Goal: Information Seeking & Learning: Compare options

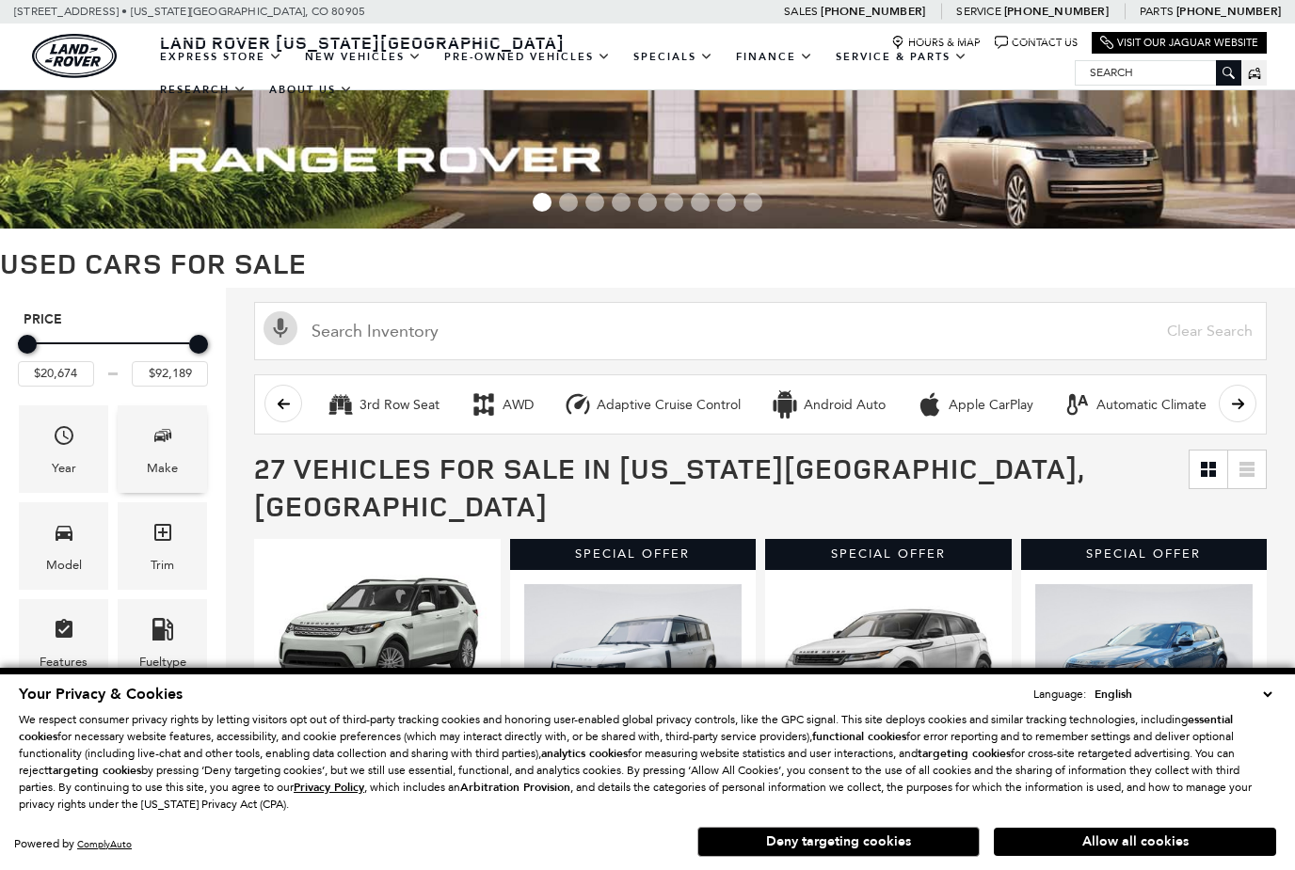
click at [168, 458] on span "Make" at bounding box center [163, 439] width 23 height 39
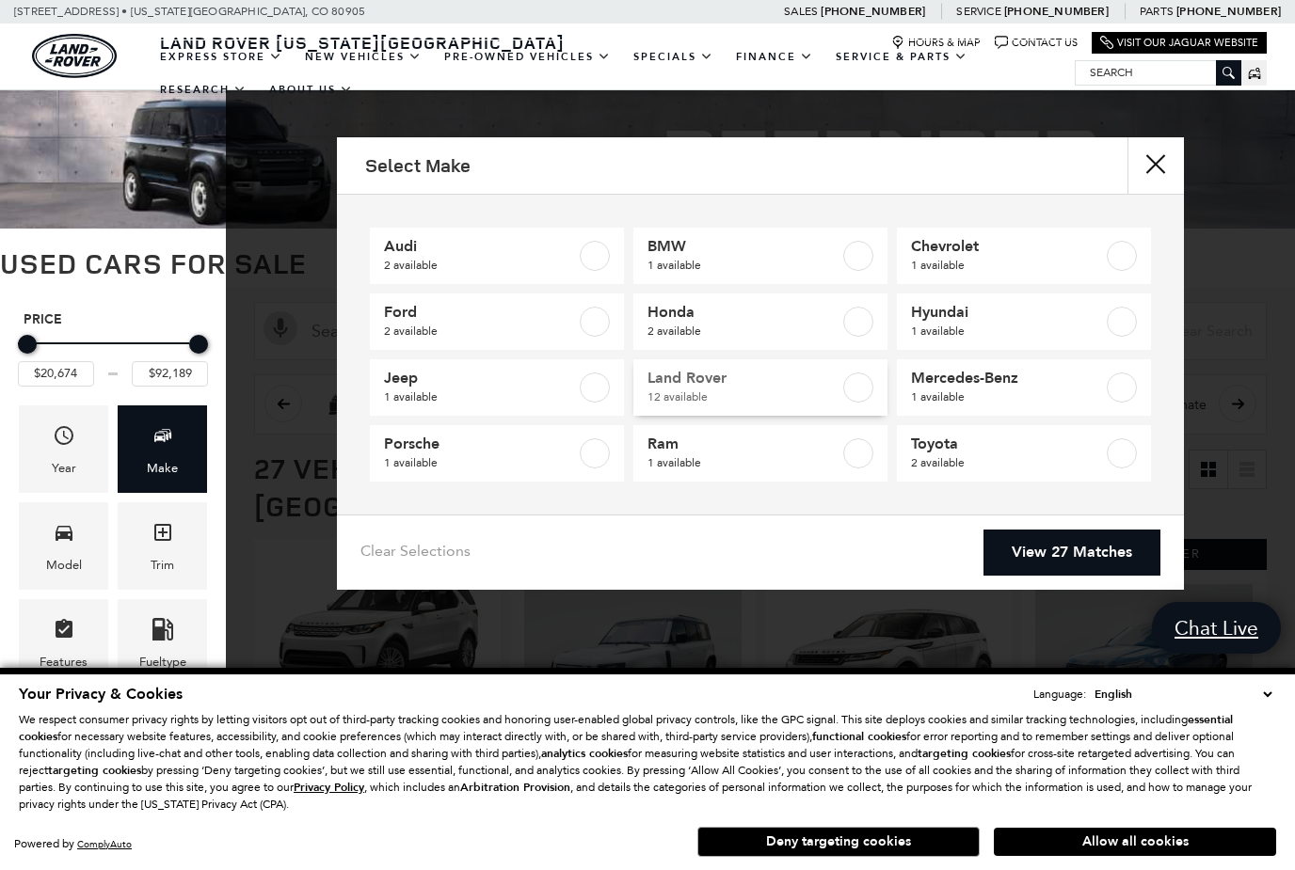
click at [864, 387] on label at bounding box center [858, 388] width 30 height 30
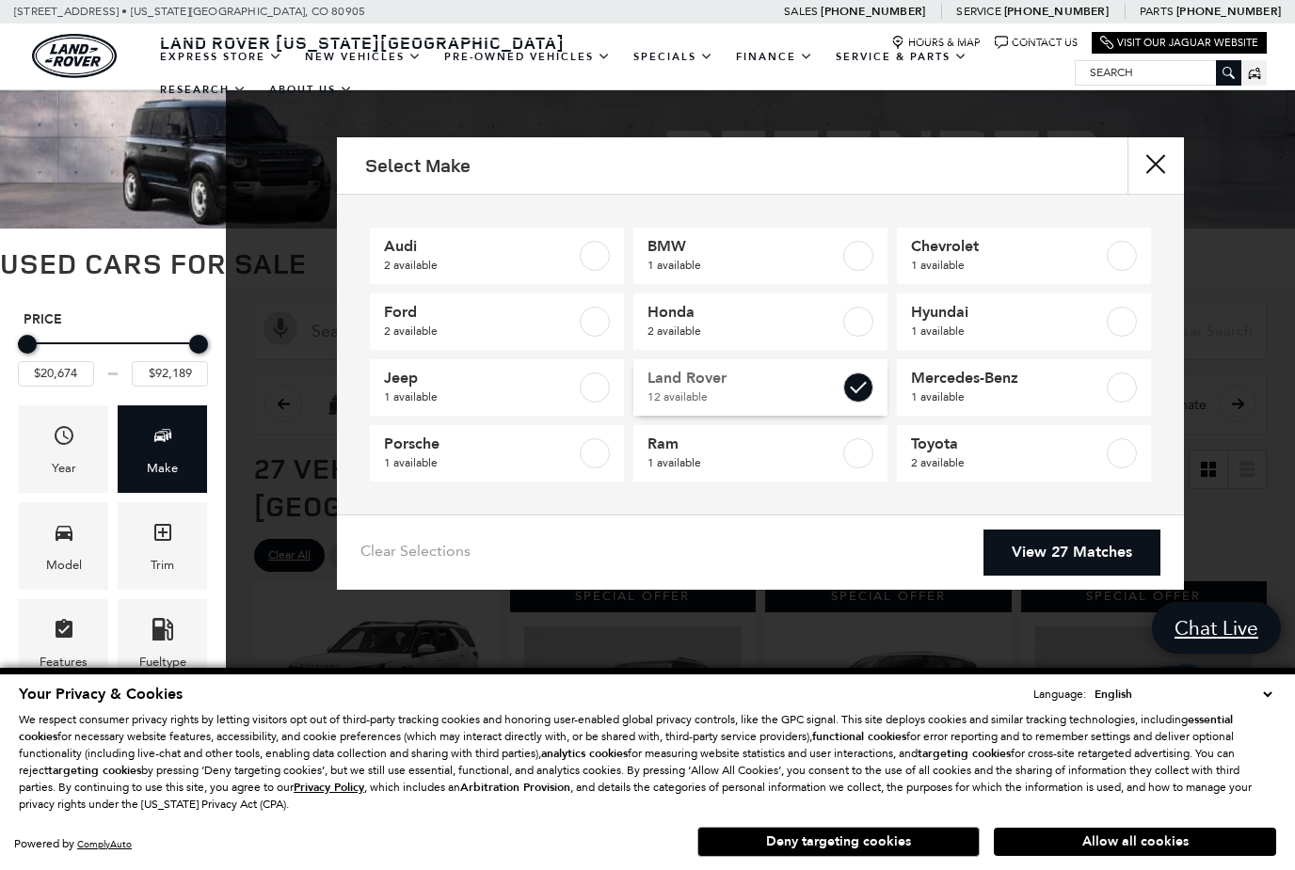
type input "$20,684"
checkbox input "true"
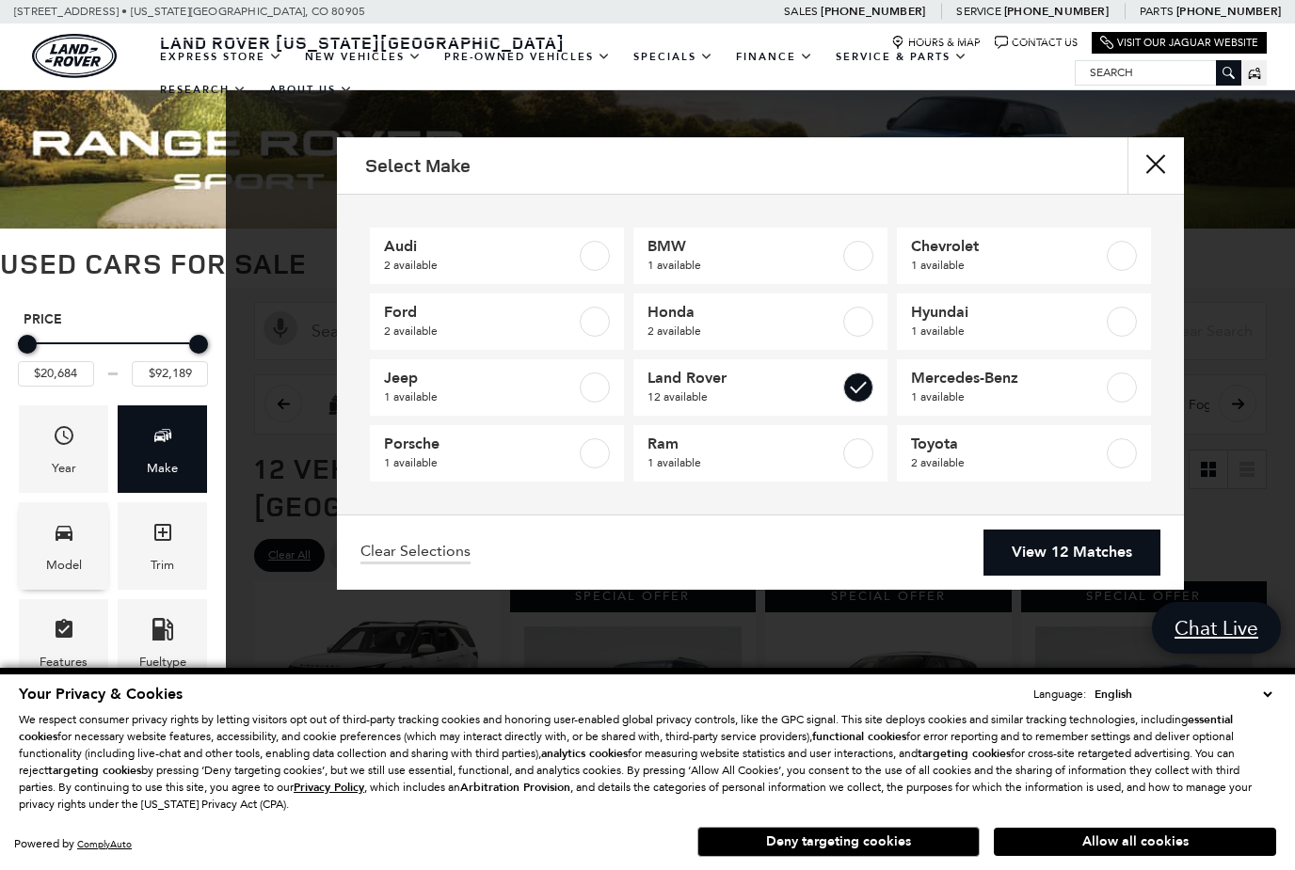
click at [59, 555] on span "Model" at bounding box center [64, 536] width 23 height 39
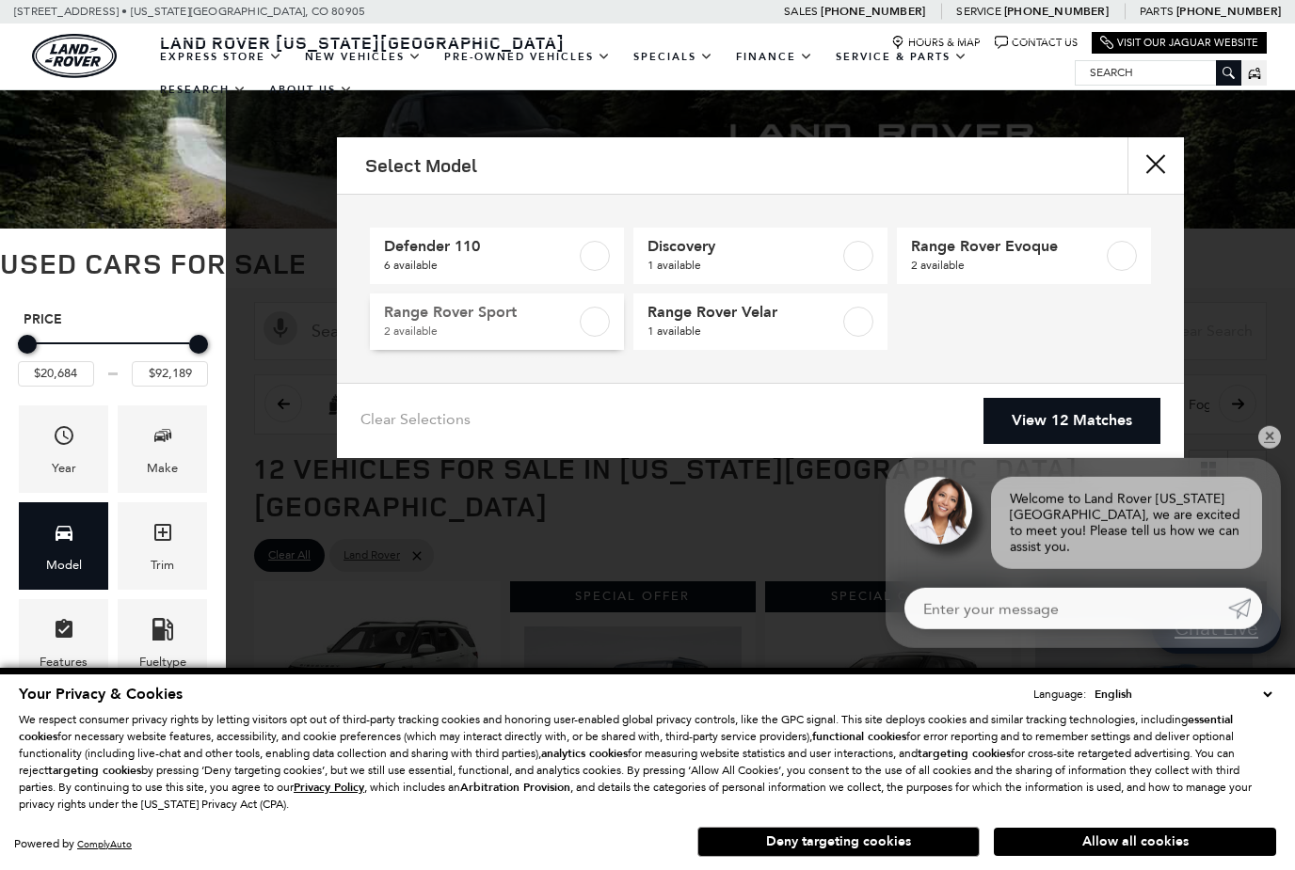
click at [603, 319] on label at bounding box center [595, 322] width 30 height 30
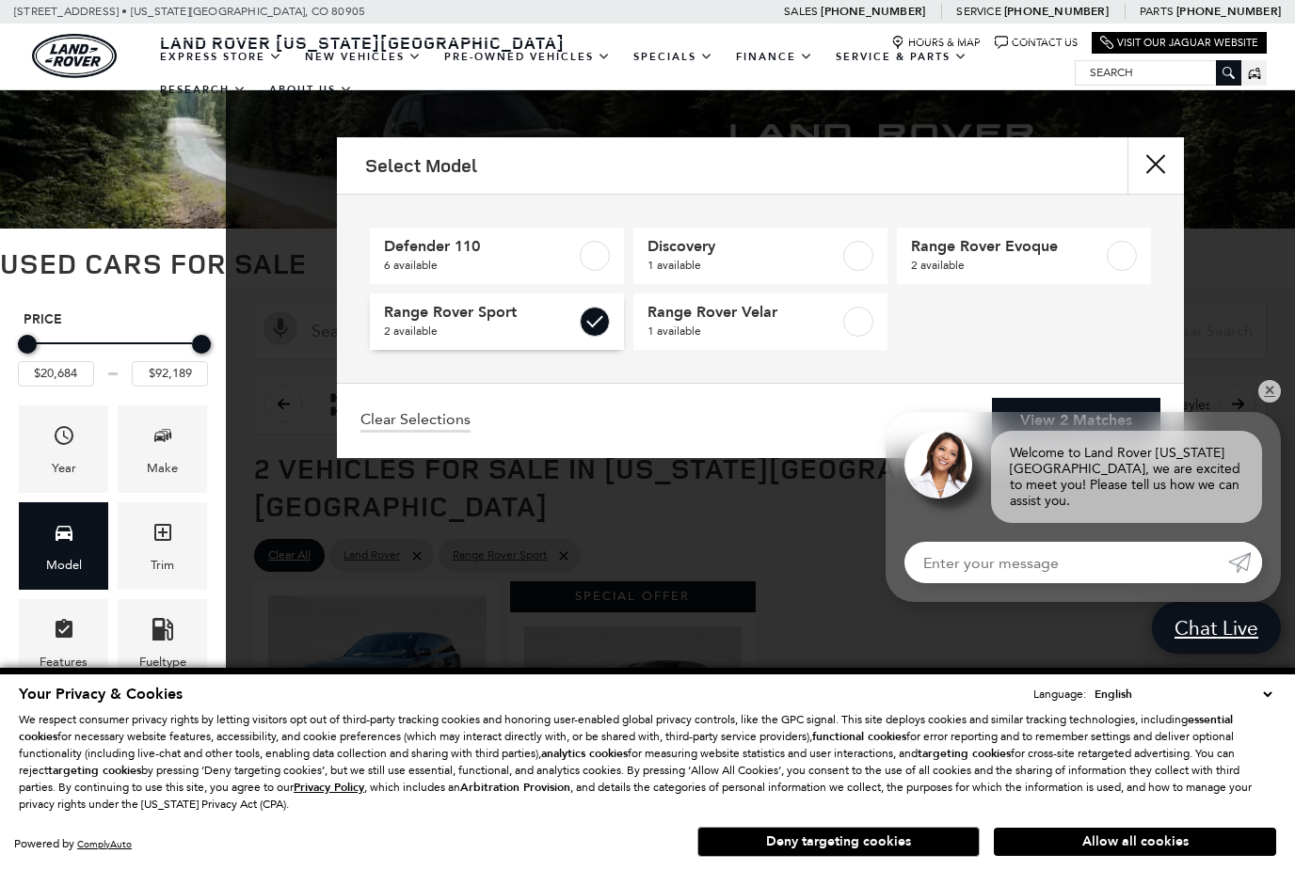
type input "$86,792"
checkbox input "true"
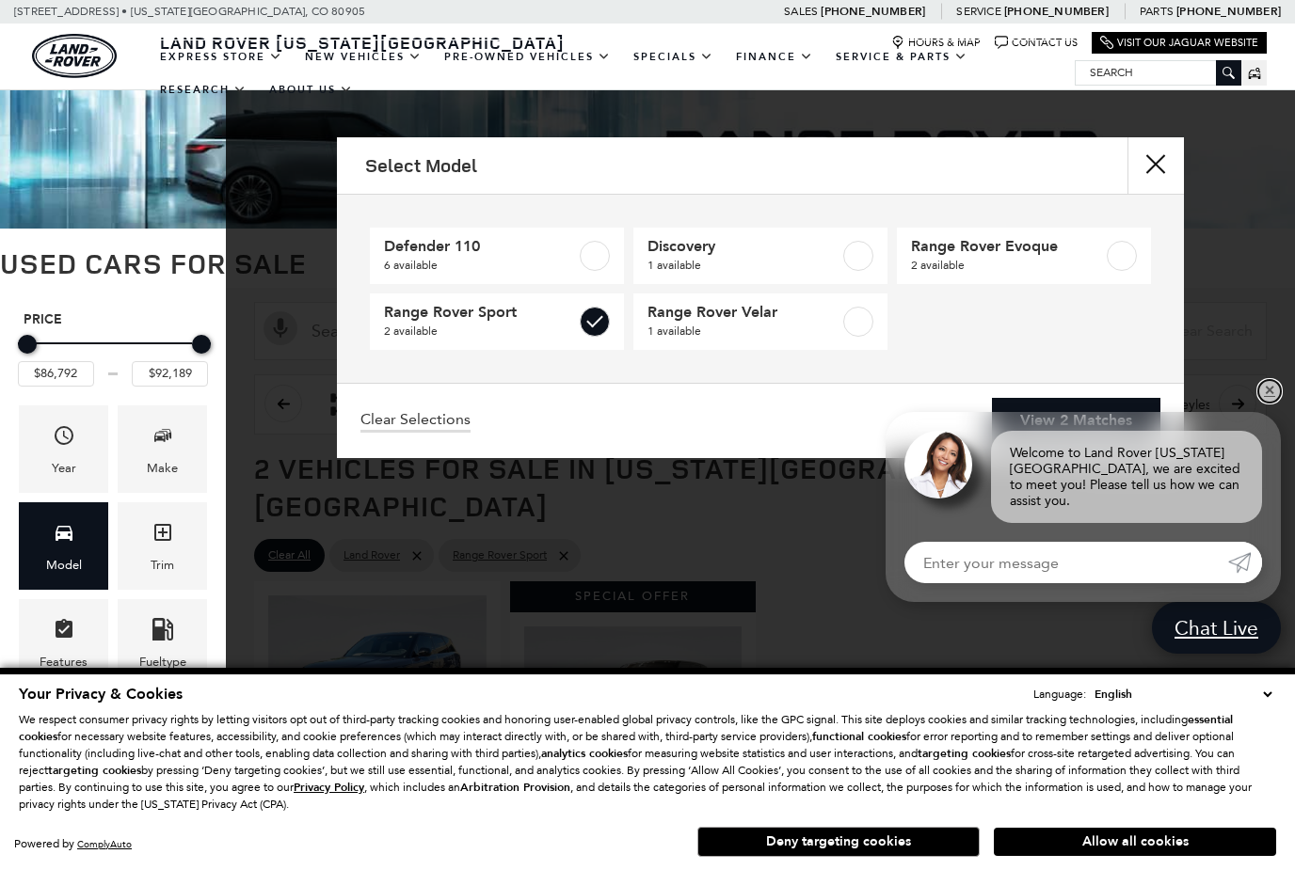
click at [1269, 403] on link "✕" at bounding box center [1269, 391] width 23 height 23
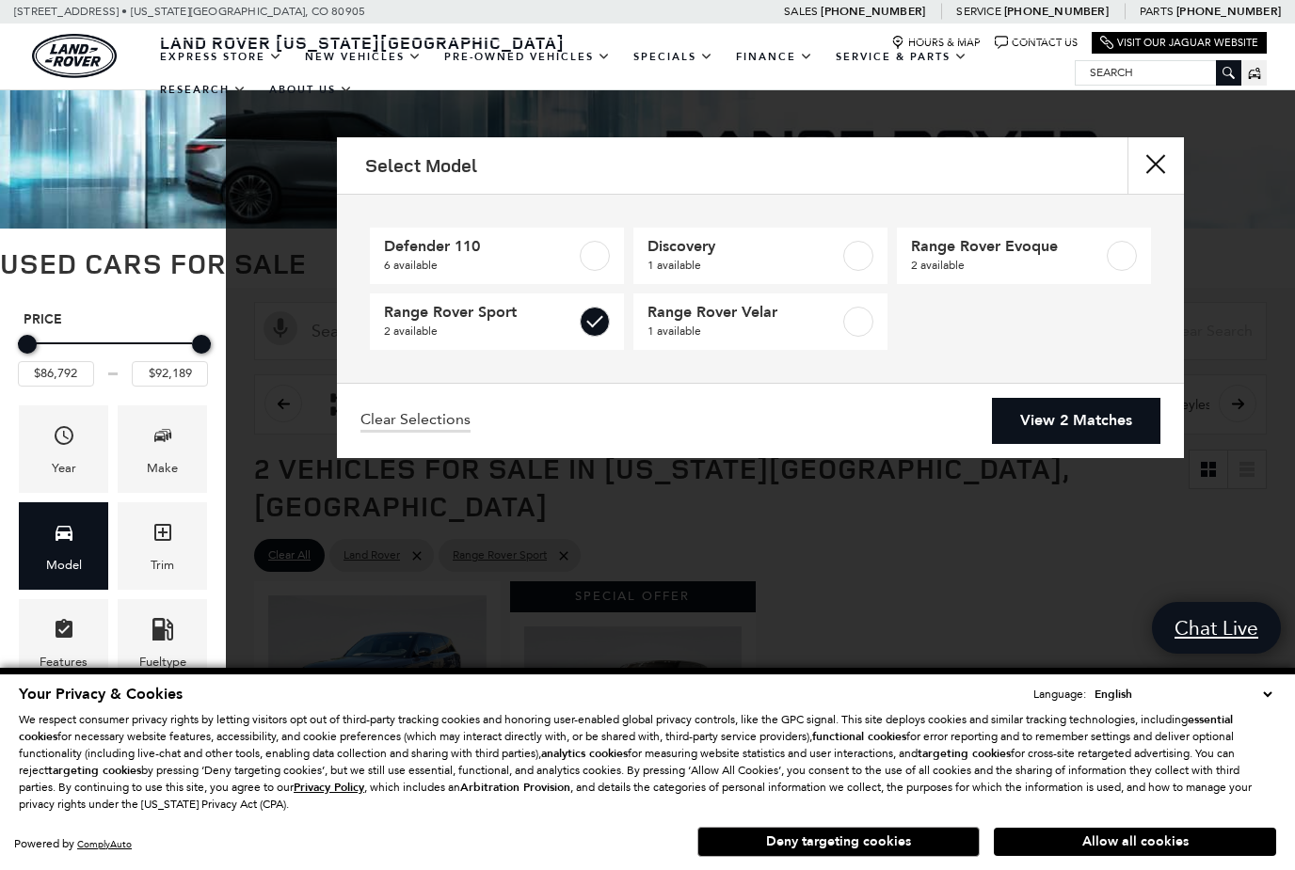
click at [1090, 428] on link "View 2 Matches" at bounding box center [1076, 421] width 168 height 46
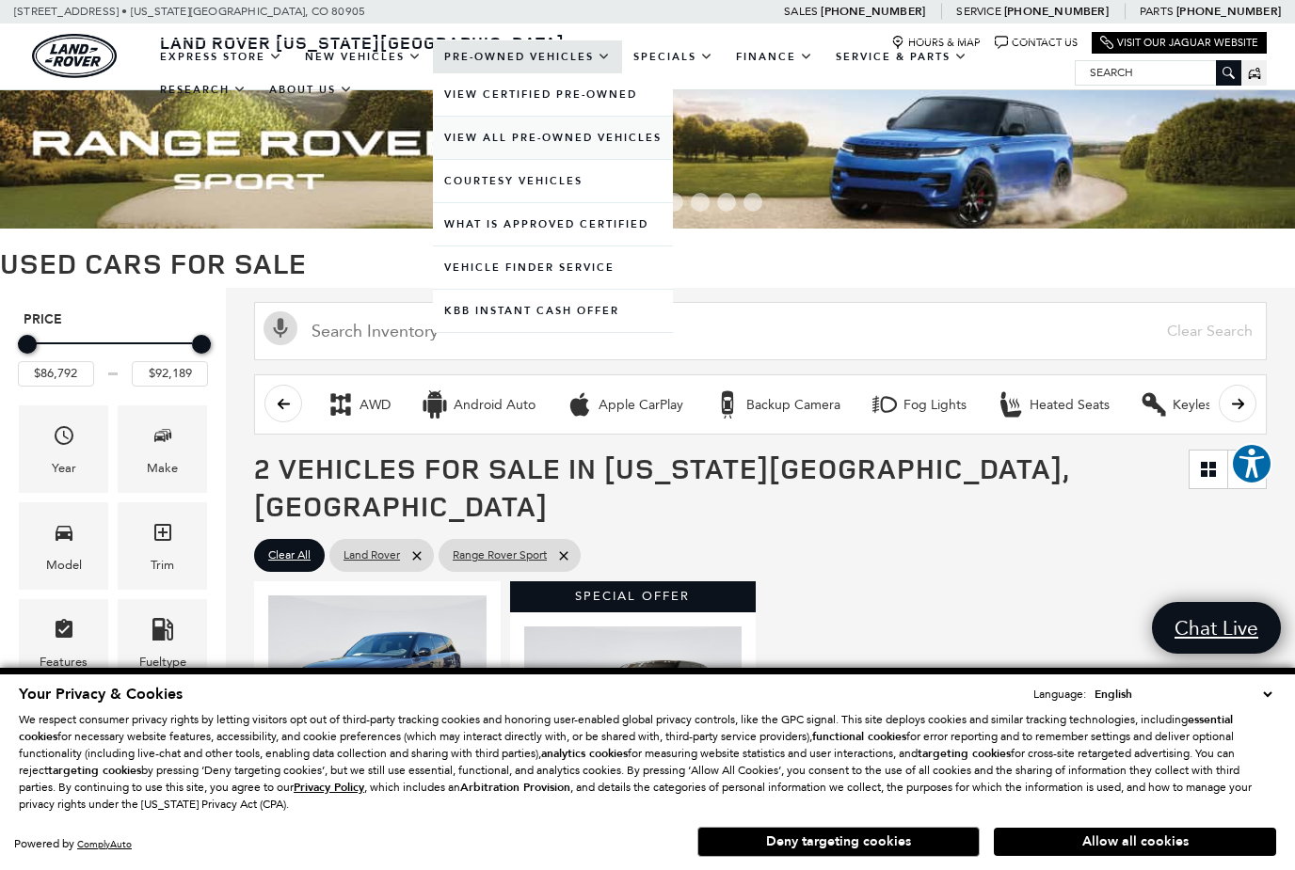
click at [511, 159] on link "View All Pre-Owned Vehicles" at bounding box center [553, 138] width 240 height 42
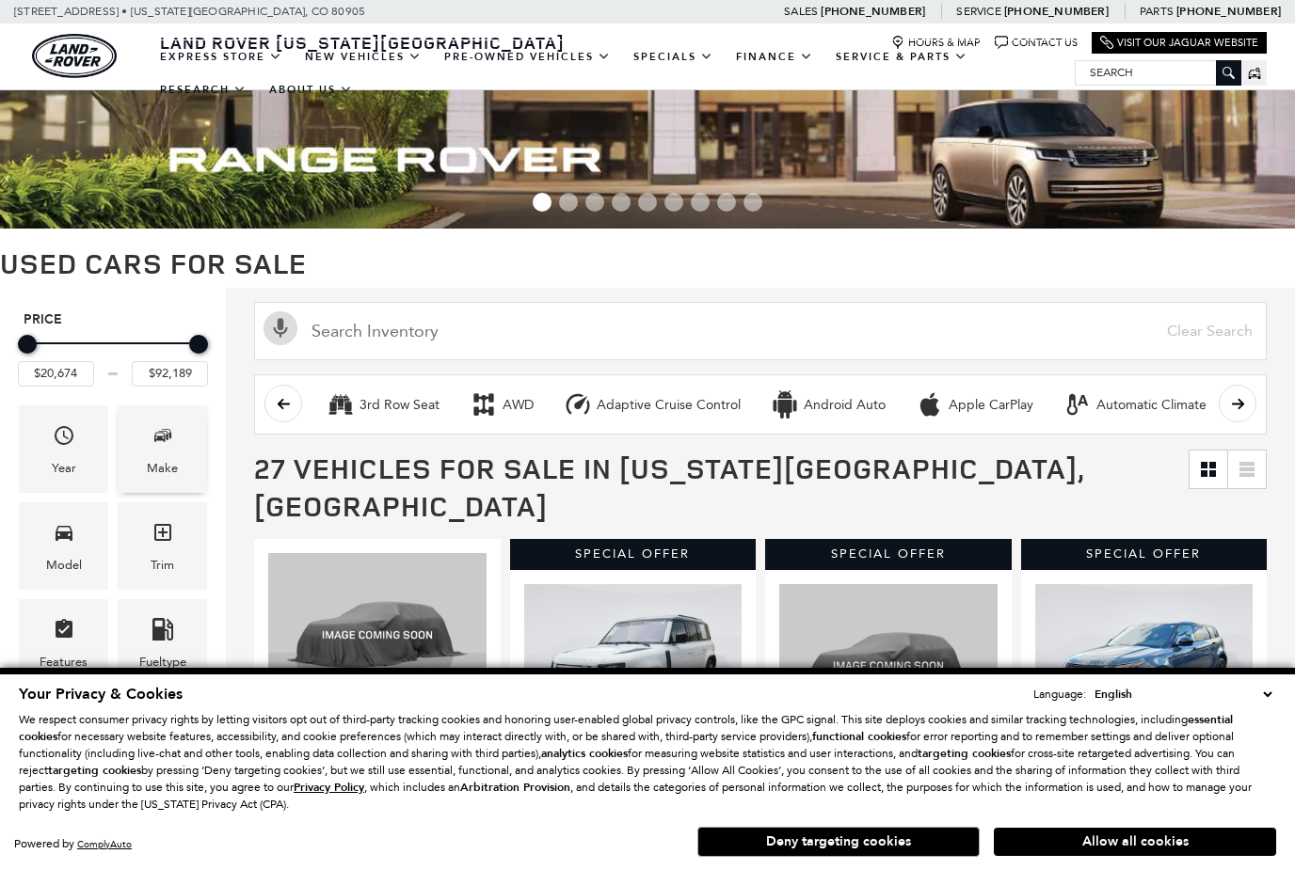
click at [179, 458] on div "Make" at bounding box center [162, 450] width 89 height 88
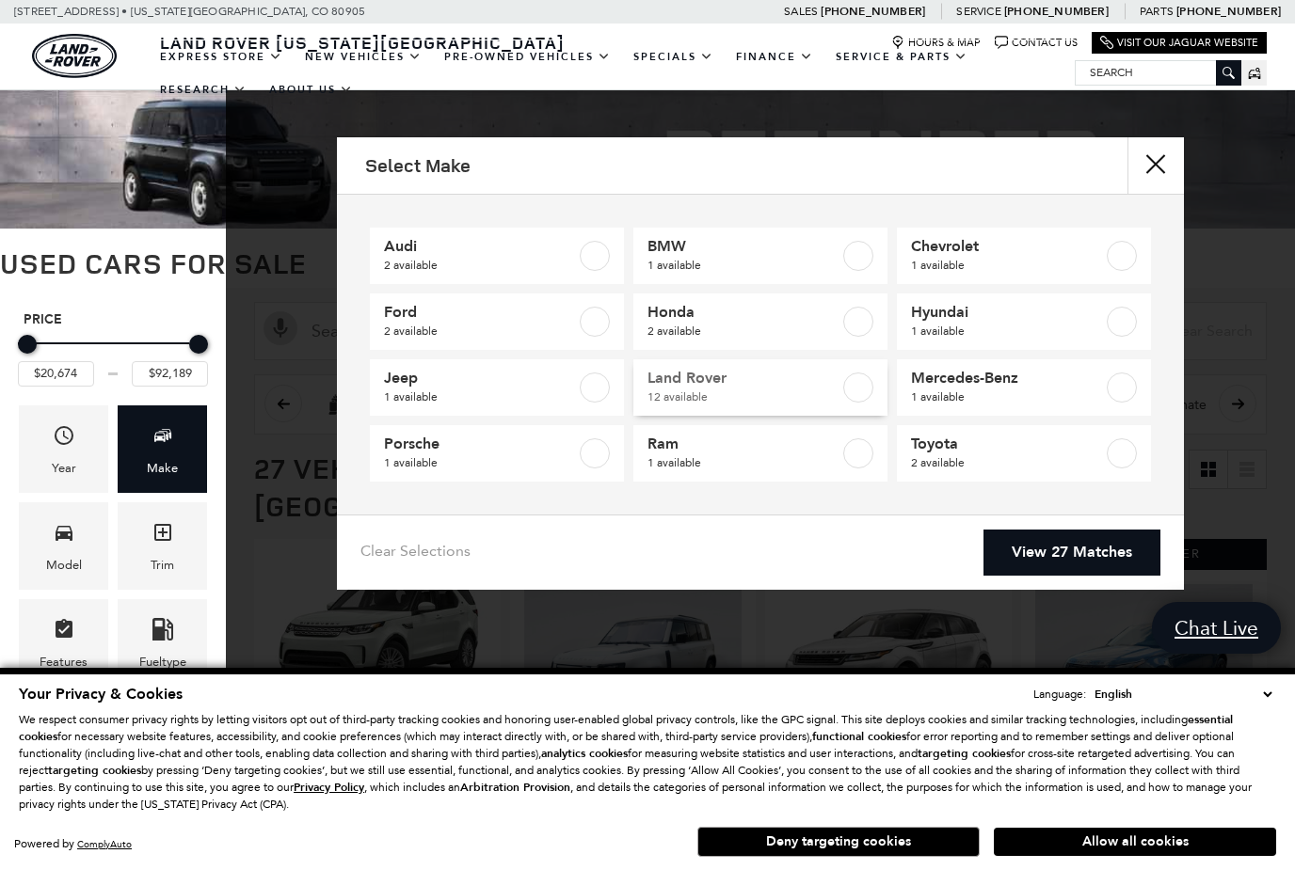
click at [856, 391] on label at bounding box center [858, 388] width 30 height 30
type input "$20,684"
checkbox input "true"
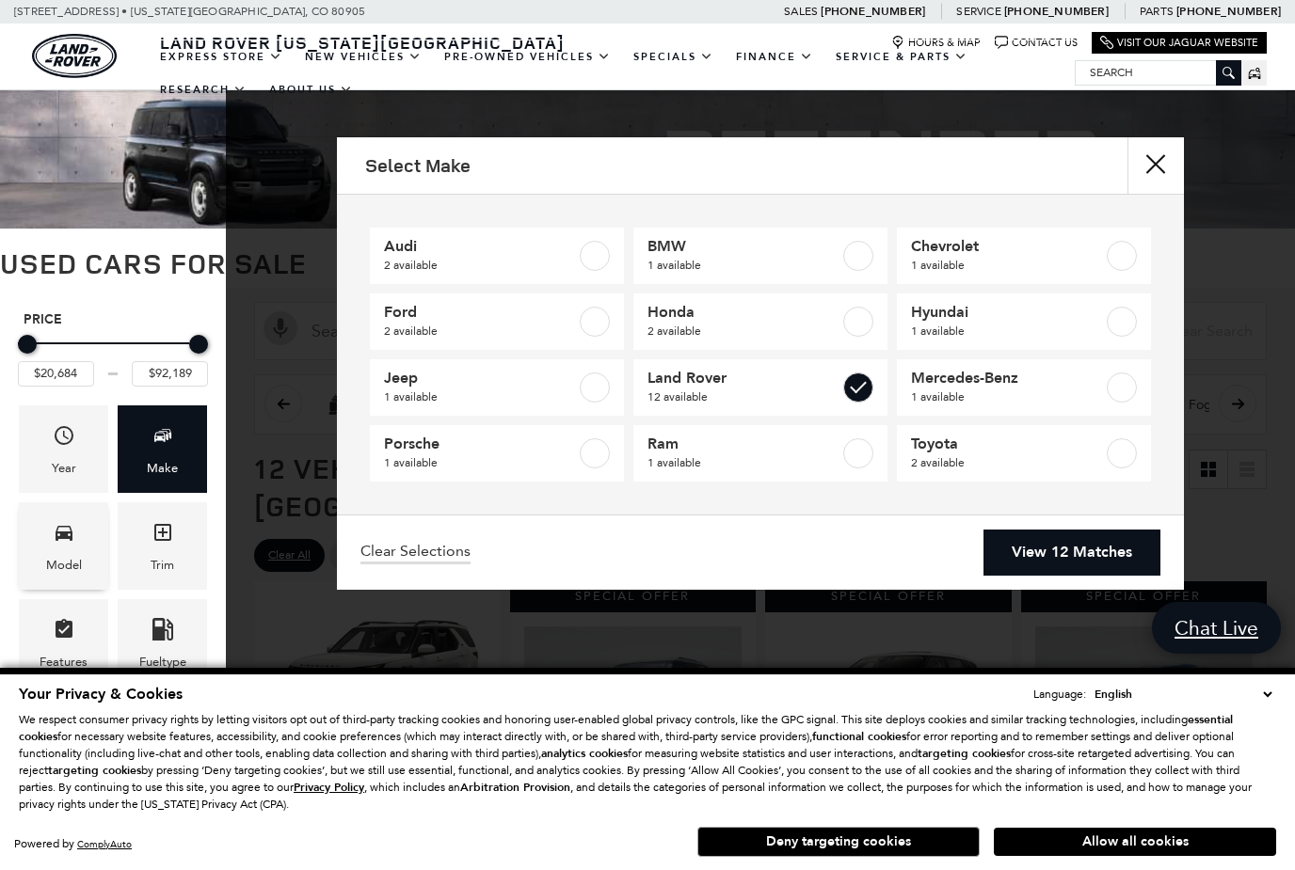
click at [56, 541] on icon "Model" at bounding box center [64, 533] width 17 height 15
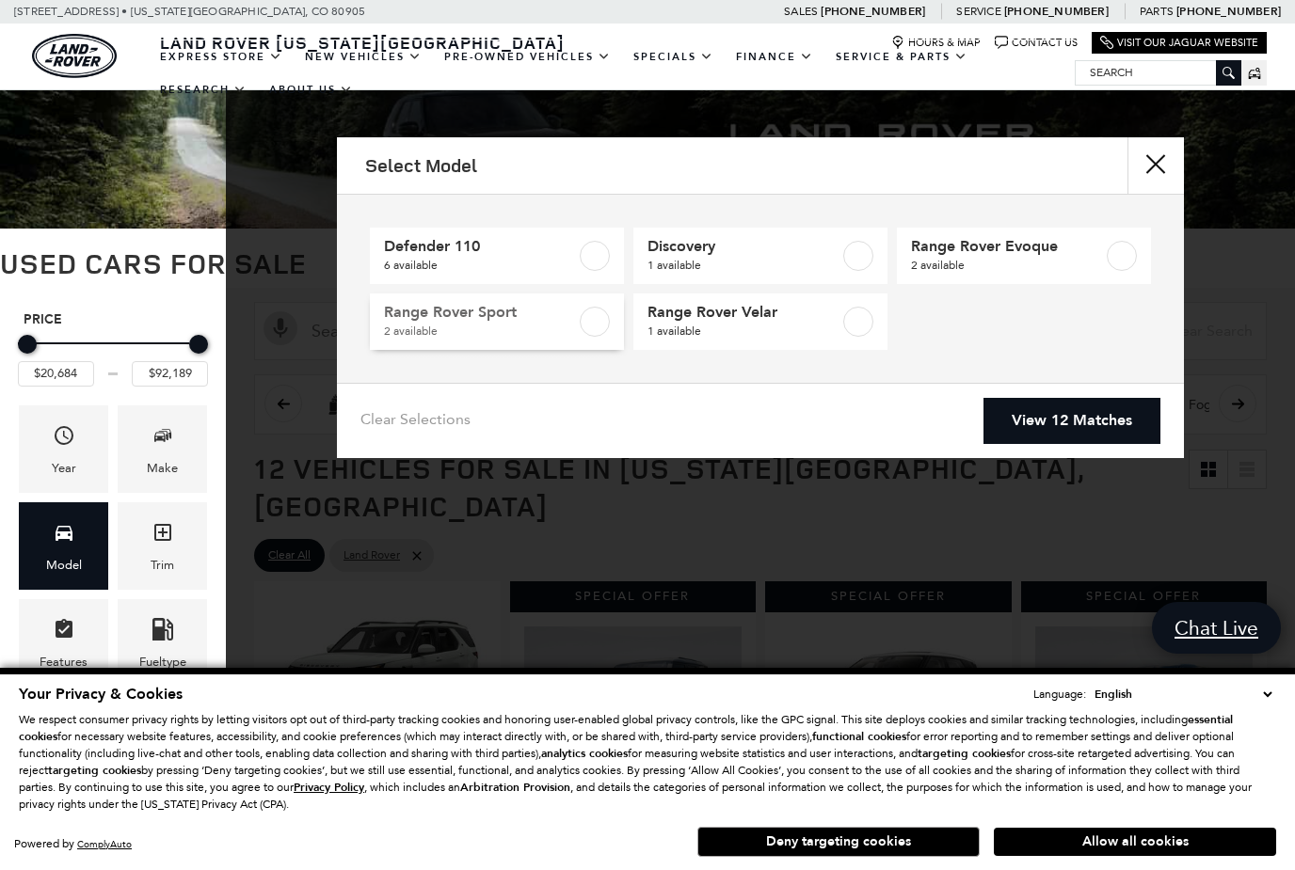
click at [598, 311] on label at bounding box center [595, 322] width 30 height 30
type input "$86,792"
checkbox input "true"
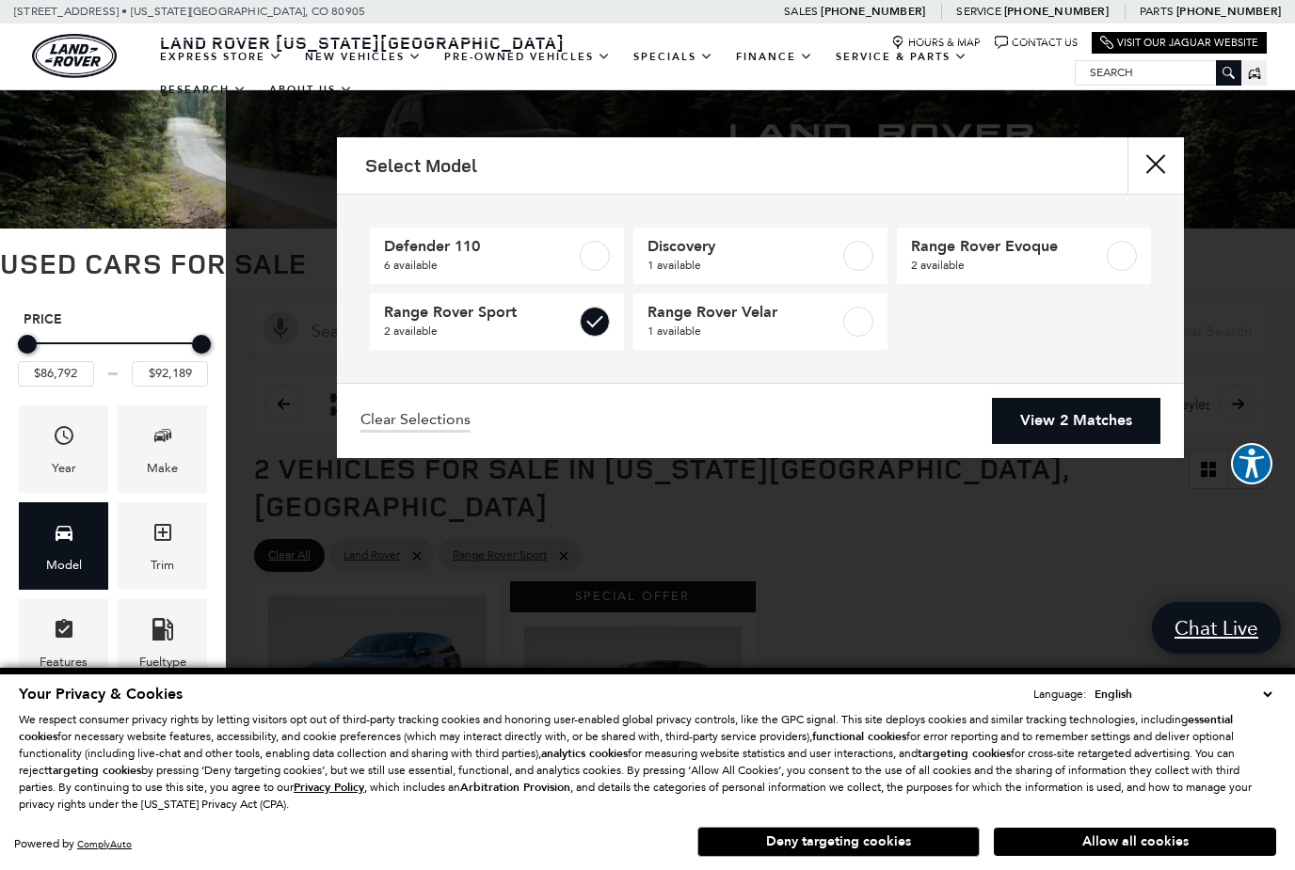
click at [1120, 432] on link "View 2 Matches" at bounding box center [1076, 421] width 168 height 46
